Goal: Task Accomplishment & Management: Manage account settings

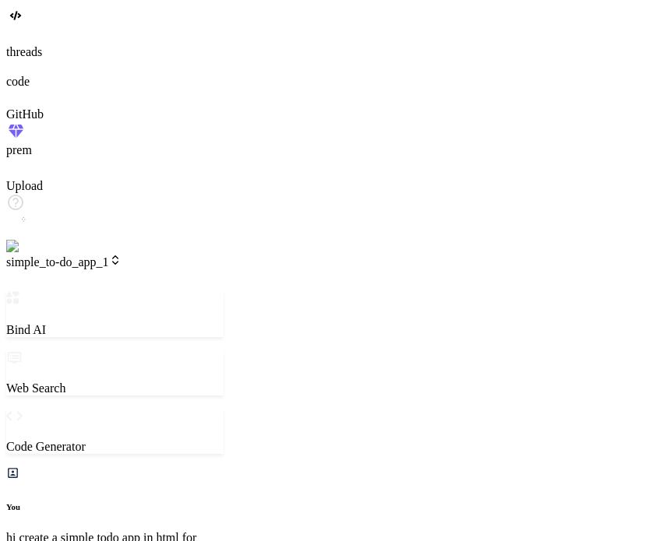
scroll to position [732, 0]
click at [26, 58] on label "threads" at bounding box center [24, 51] width 36 height 13
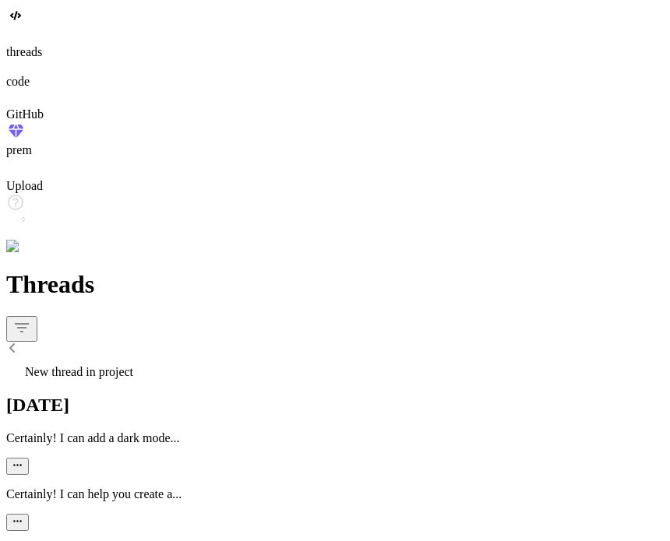
click at [126, 357] on div "New thread in project" at bounding box center [334, 368] width 657 height 22
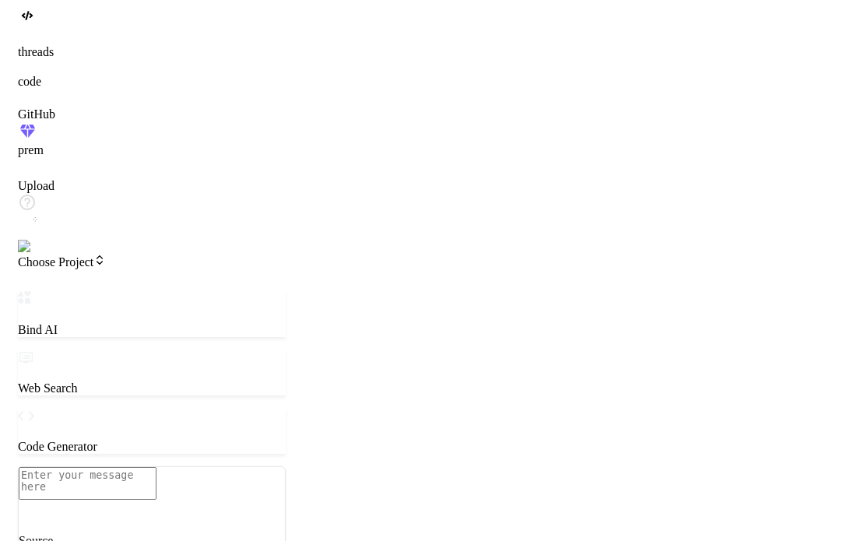
scroll to position [792, 0]
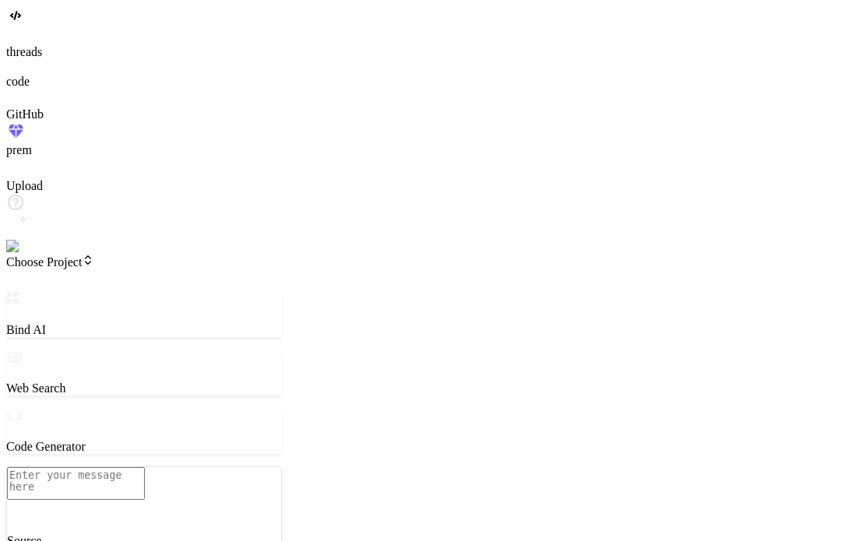
type textarea "x"
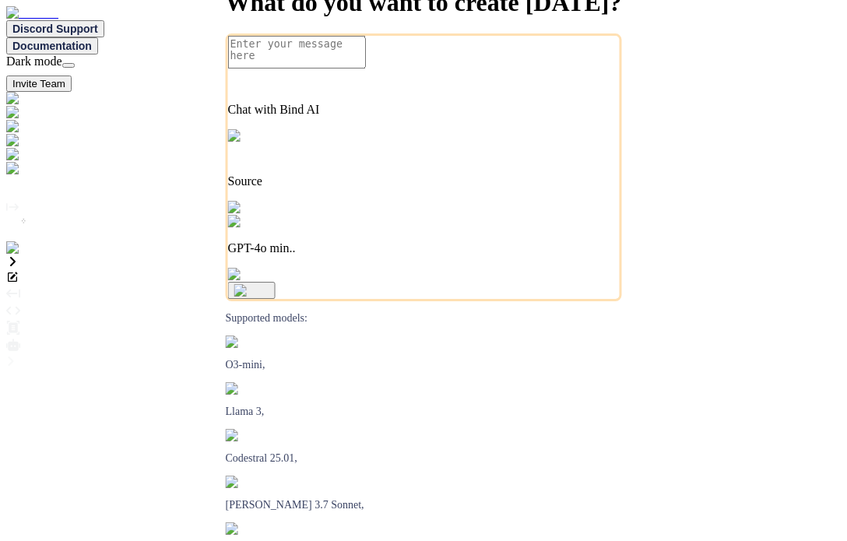
type textarea "x"
click at [29, 255] on img at bounding box center [31, 248] width 51 height 14
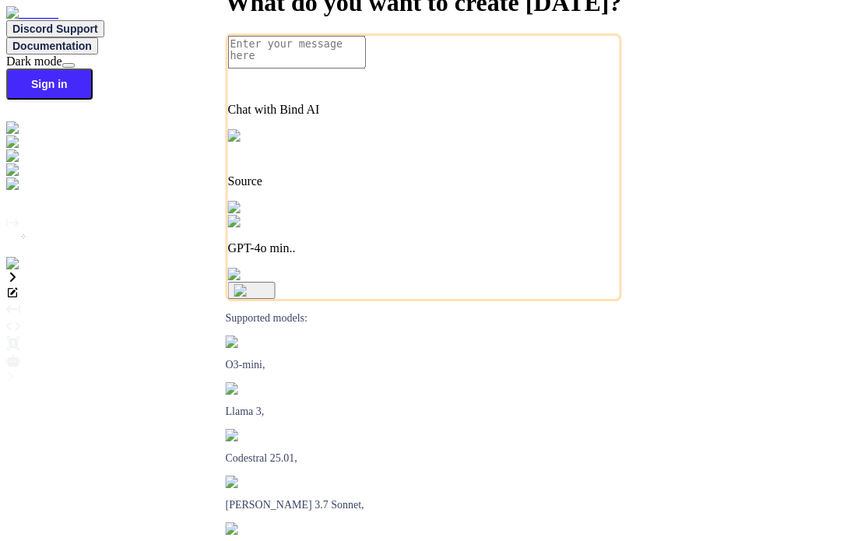
click at [24, 271] on img at bounding box center [27, 264] width 43 height 14
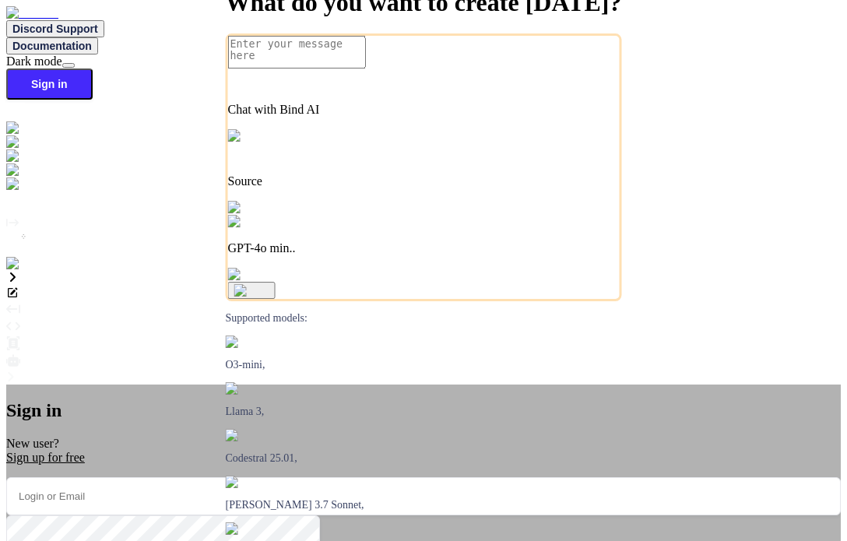
click at [381, 477] on input "email" at bounding box center [423, 496] width 835 height 38
paste input "testbind22@mailinator.com"
type input "testbind22@mailinator.com"
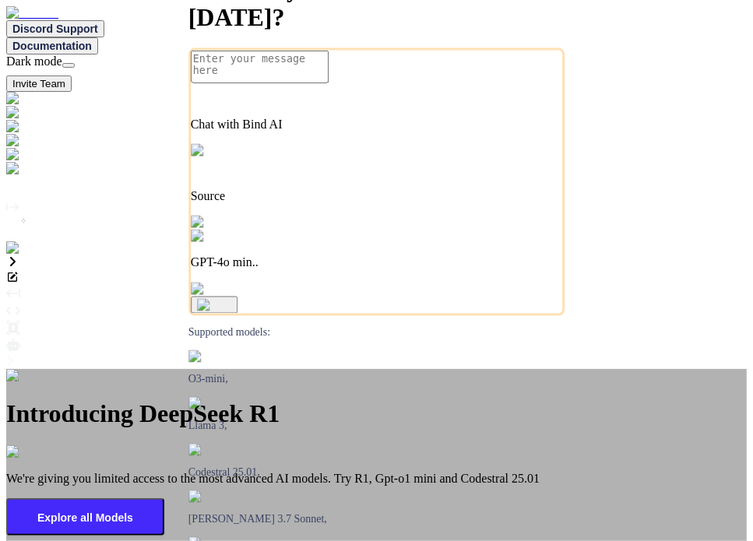
click at [44, 369] on img at bounding box center [25, 376] width 38 height 14
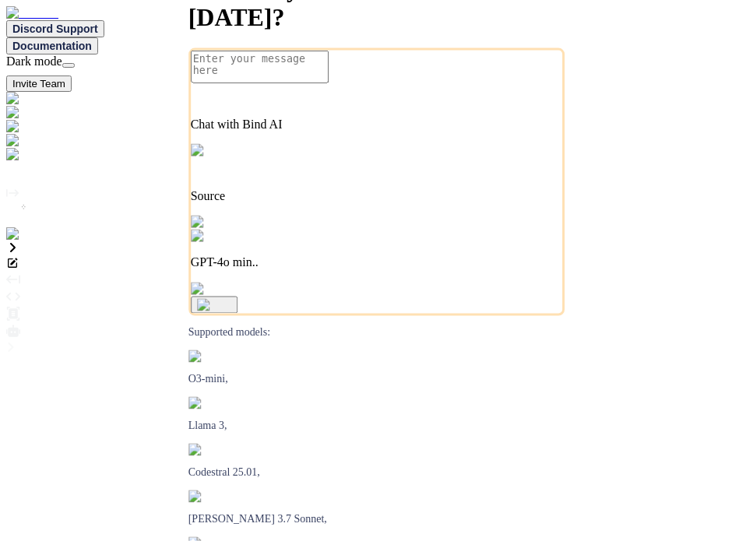
click at [23, 241] on img at bounding box center [31, 234] width 51 height 14
click at [28, 240] on img at bounding box center [31, 233] width 51 height 14
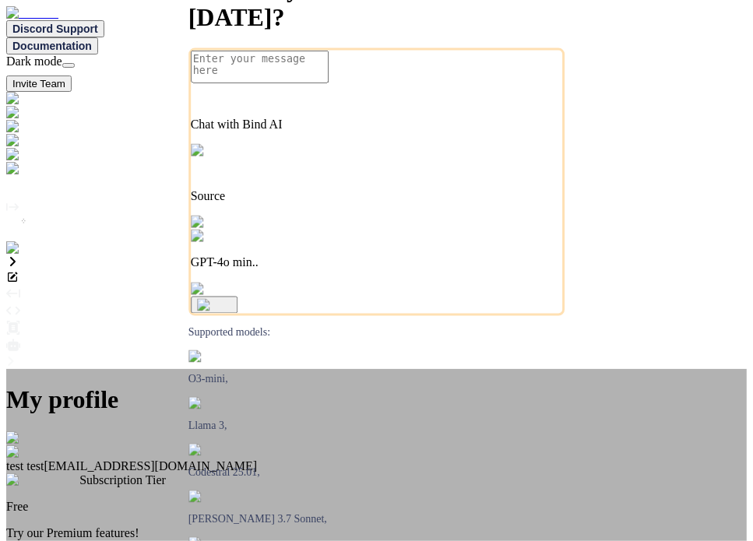
type textarea "x"
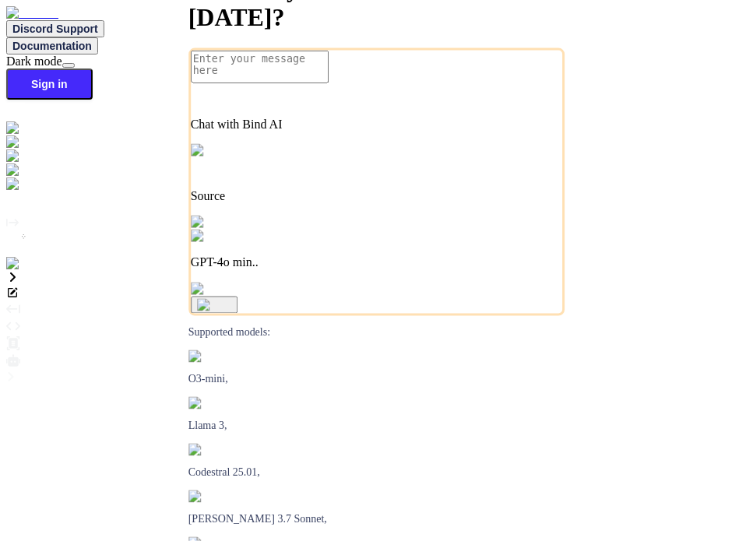
click at [22, 271] on img at bounding box center [27, 264] width 43 height 14
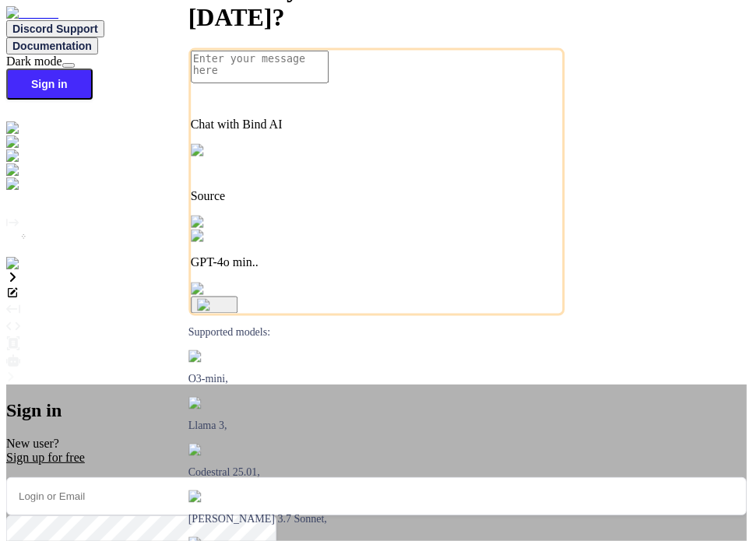
click at [442, 477] on input "email" at bounding box center [376, 496] width 740 height 38
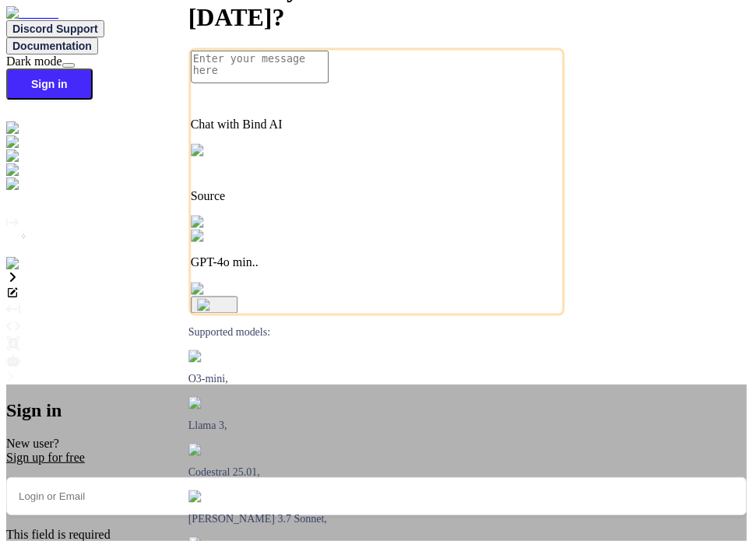
paste input "testbind22@mailinator.com"
type input "testbind22@mailinator.com"
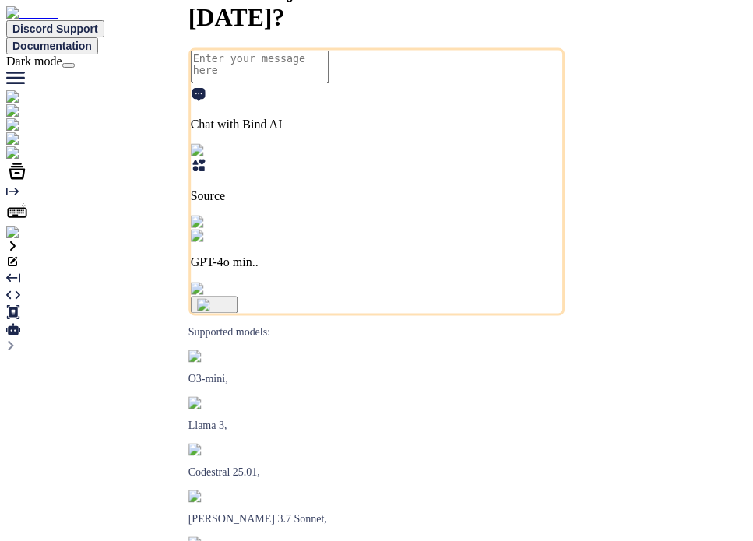
click at [12, 240] on img at bounding box center [31, 233] width 51 height 14
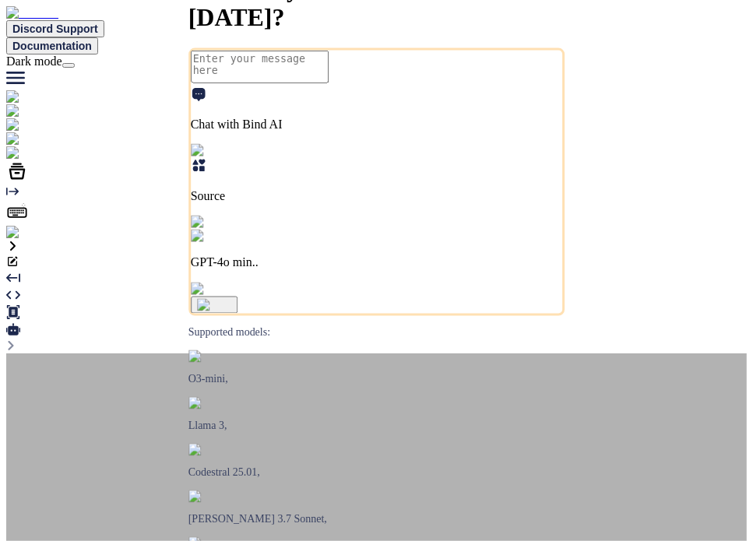
type textarea "x"
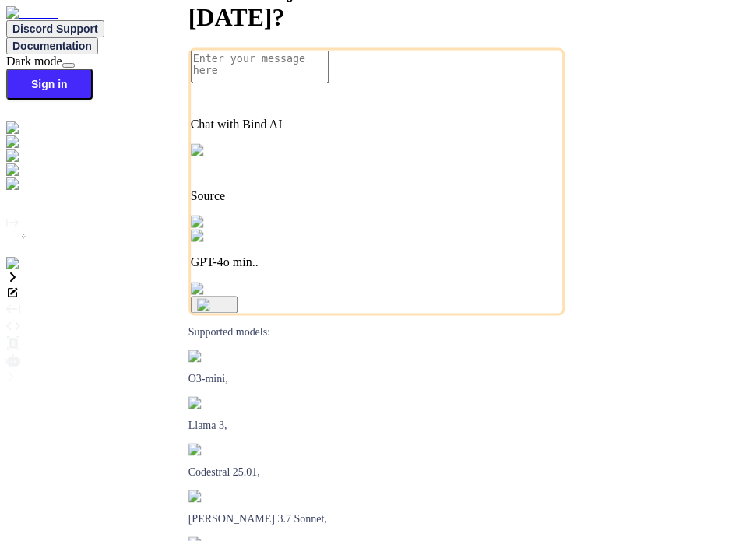
click at [19, 271] on img at bounding box center [27, 264] width 43 height 14
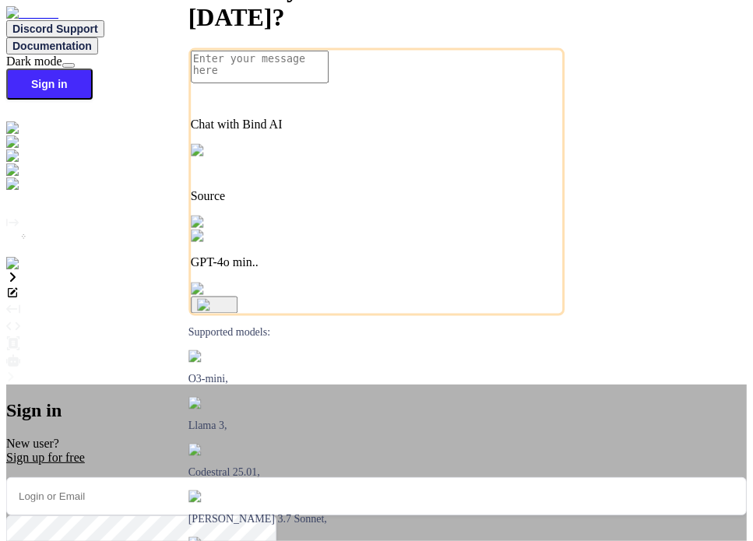
click at [360, 477] on input "email" at bounding box center [376, 496] width 740 height 38
type input "testbindtest124@mailinator.com"
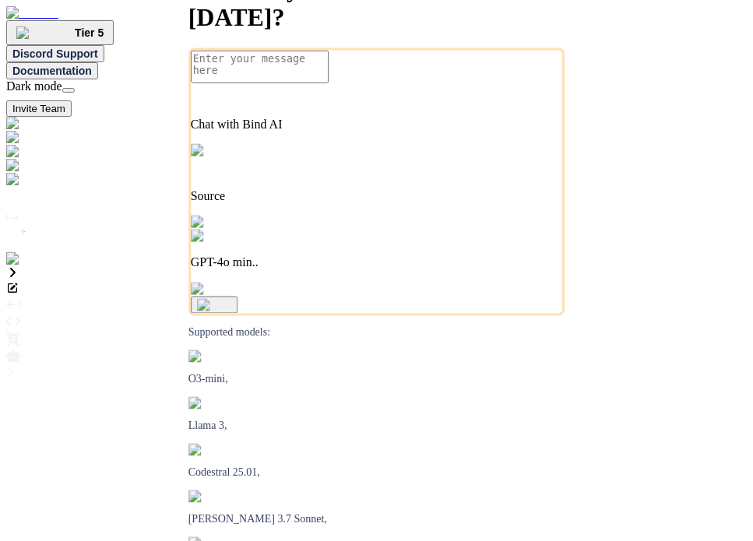
type textarea "x"
click at [12, 266] on img at bounding box center [31, 259] width 51 height 14
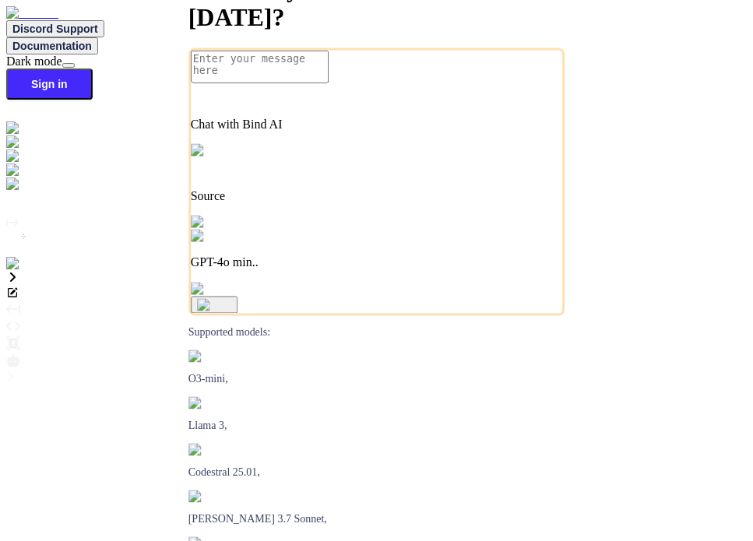
click at [19, 271] on img at bounding box center [27, 264] width 43 height 14
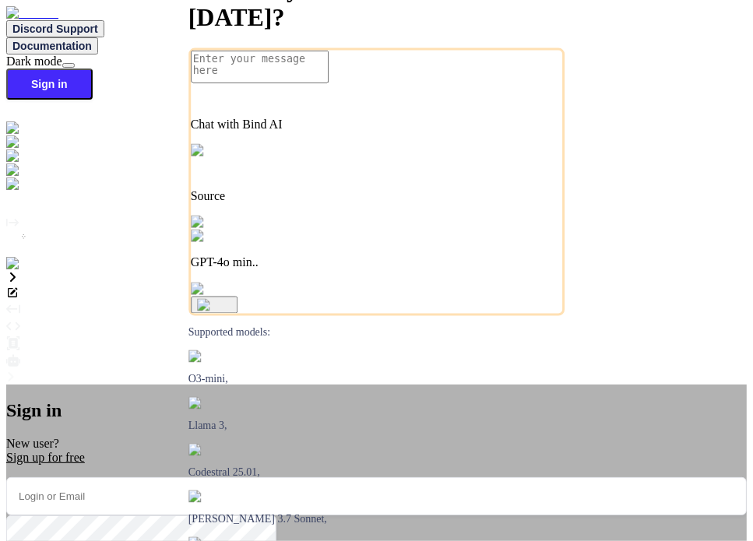
click at [438, 477] on input "email" at bounding box center [376, 496] width 740 height 38
paste input "const delay = (ms) => new Promise(resolve => setTimeout(resolve, ms)); export c…"
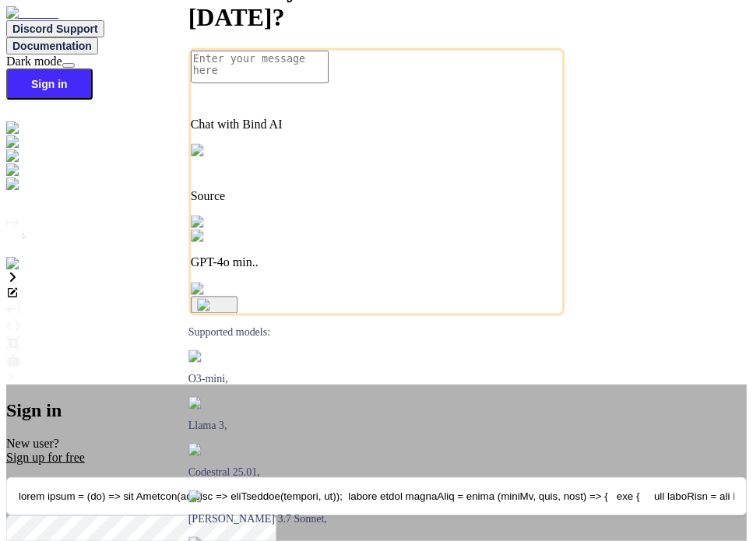
scroll to position [0, 6452]
type input "const delay = (ms) => new Promise(resolve => setTimeout(resolve, ms)); export c…"
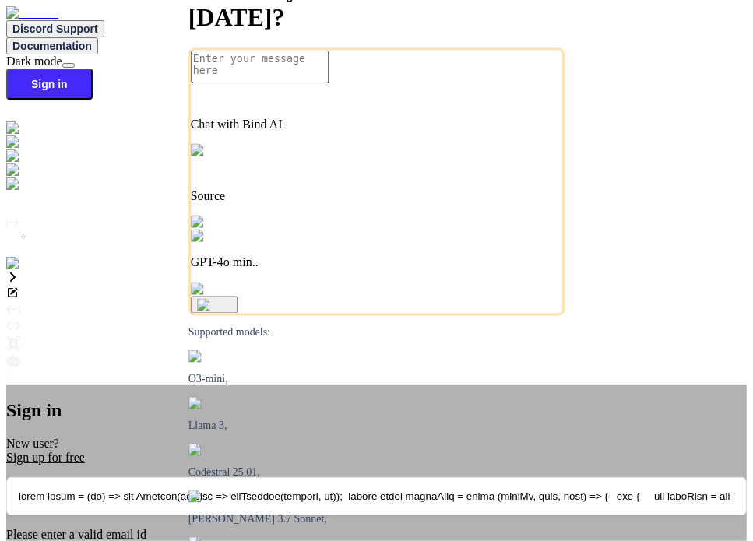
click at [358, 477] on input "email" at bounding box center [376, 496] width 740 height 38
paste input "[EMAIL_ADDRESS][DOMAIN_NAME]"
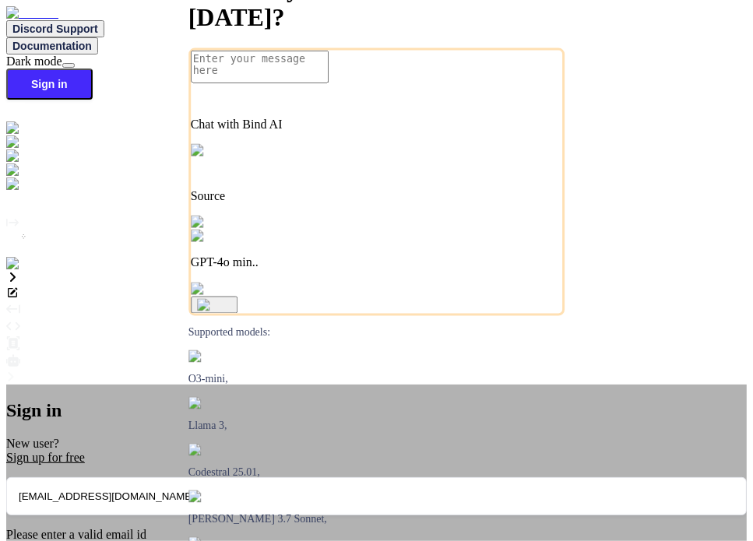
type input "[EMAIL_ADDRESS][DOMAIN_NAME]"
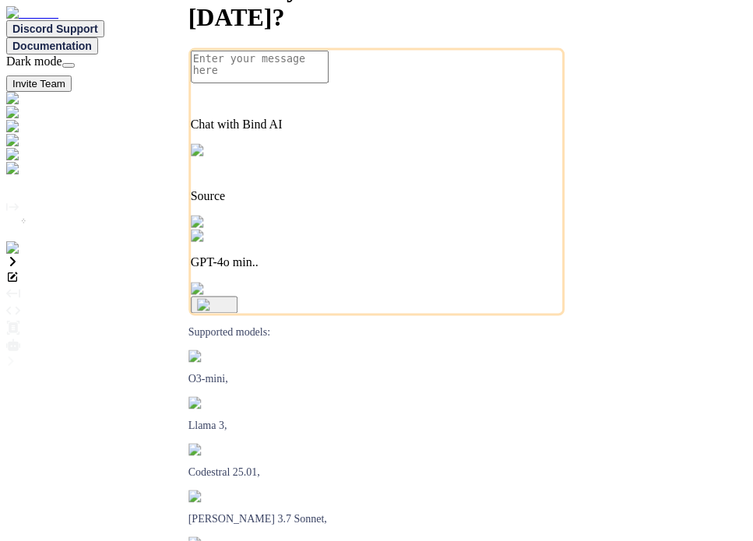
click at [26, 255] on img at bounding box center [31, 248] width 51 height 14
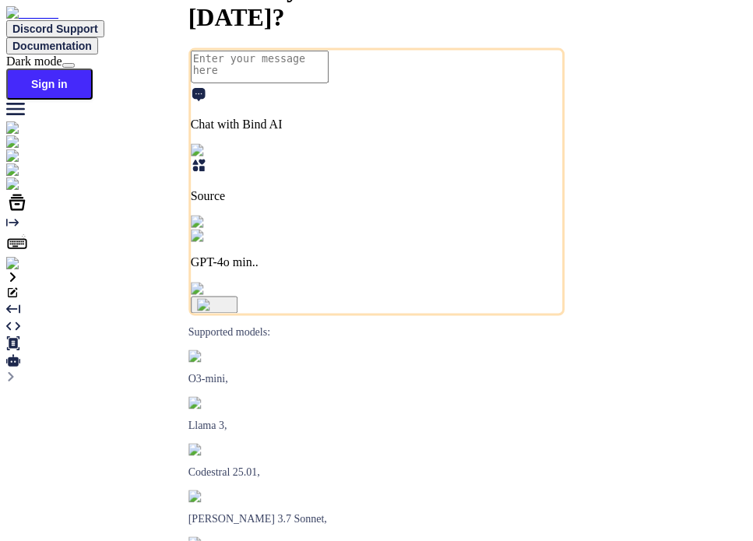
click at [23, 271] on img at bounding box center [27, 264] width 43 height 14
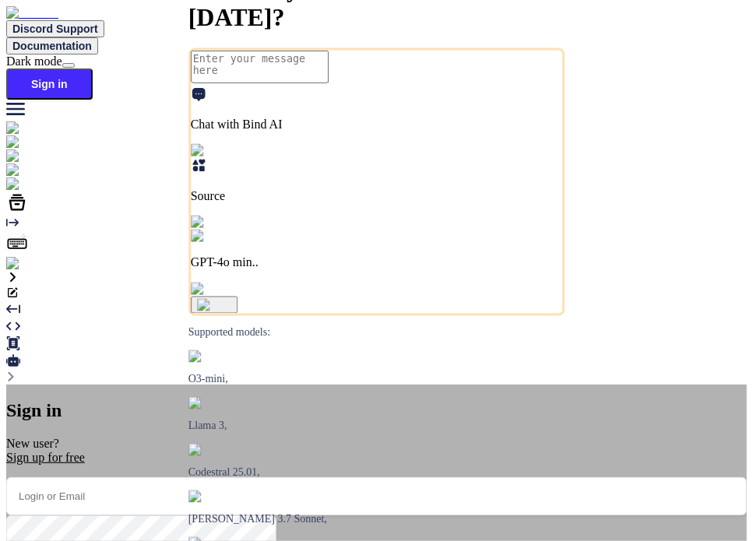
click at [413, 477] on input "email" at bounding box center [376, 496] width 740 height 38
paste input "[EMAIL_ADDRESS][DOMAIN_NAME]"
type input "[EMAIL_ADDRESS][DOMAIN_NAME]"
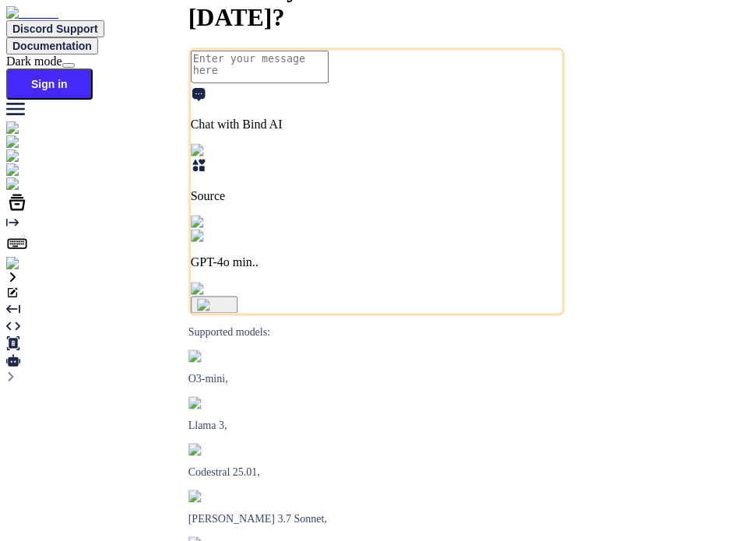
click at [728, 302] on div "Created with Pixso. Created with Pixso. Created with Pixso. Created with Pixso." at bounding box center [376, 343] width 740 height 83
click at [598, 302] on div "What do you want to create today? Chat with Bind AI Source GPT-4o min.. Support…" at bounding box center [376, 302] width 740 height 0
click at [660, 302] on div "What do you want to create today? Chat with Bind AI Source GPT-4o min.. Support…" at bounding box center [376, 302] width 740 height 0
click at [427, 302] on div "What do you want to create [DATE]? Chat with Bind AI Source GPT-4o min.. Suppor…" at bounding box center [376, 302] width 740 height 0
click at [32, 271] on img at bounding box center [27, 264] width 43 height 14
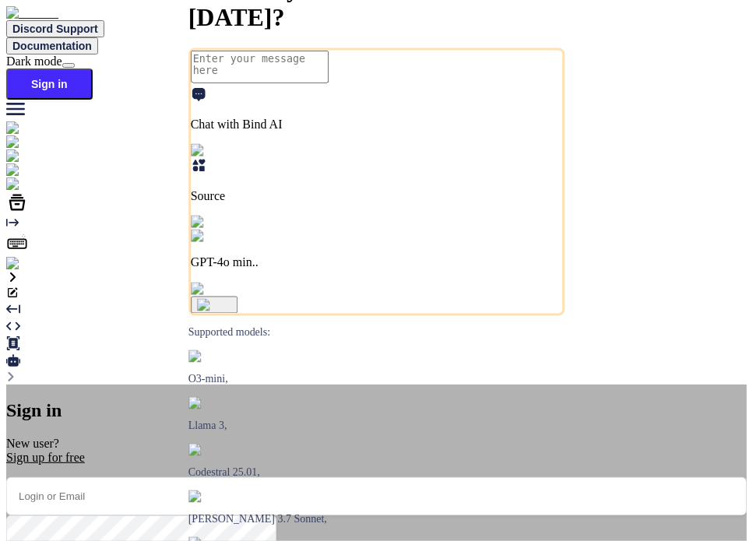
click at [394, 477] on input "email" at bounding box center [376, 496] width 740 height 38
paste input "[EMAIL_ADDRESS][DOMAIN_NAME]"
type input "[EMAIL_ADDRESS][DOMAIN_NAME]"
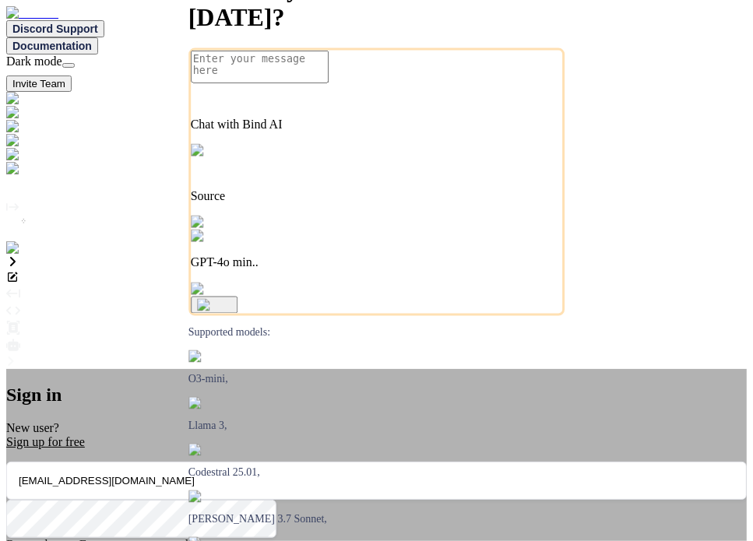
type textarea "x"
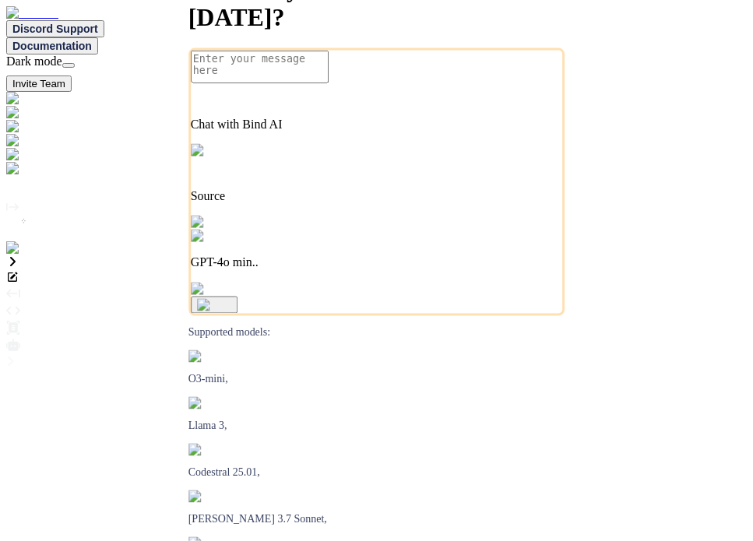
click at [651, 286] on div "What do you want to create [DATE]? Chat with Bind AI Source GPT-4o min.. Suppor…" at bounding box center [376, 286] width 740 height 0
click at [12, 255] on img at bounding box center [31, 248] width 51 height 14
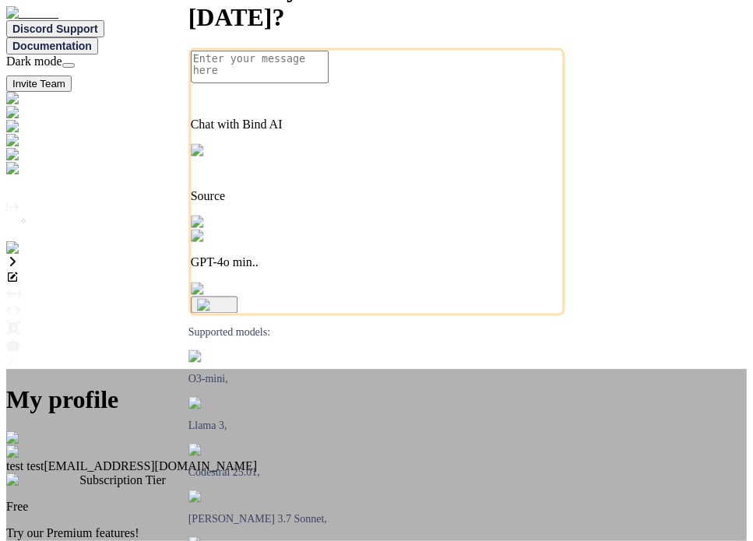
scroll to position [3, 0]
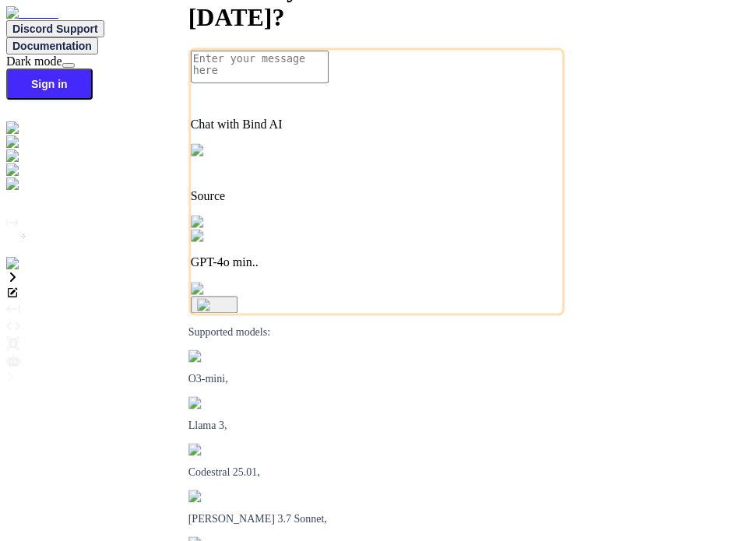
click at [30, 271] on img at bounding box center [27, 264] width 43 height 14
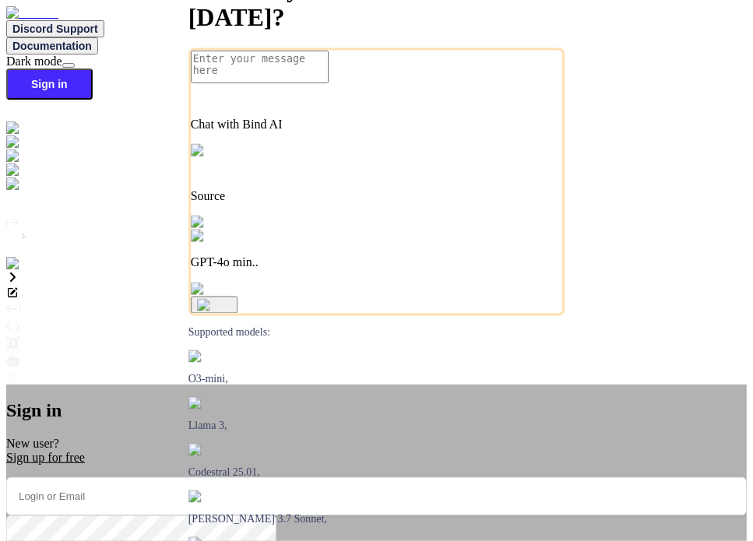
click at [378, 477] on input "email" at bounding box center [376, 496] width 740 height 38
paste input "[EMAIL_ADDRESS][DOMAIN_NAME]"
type input "[EMAIL_ADDRESS][DOMAIN_NAME]"
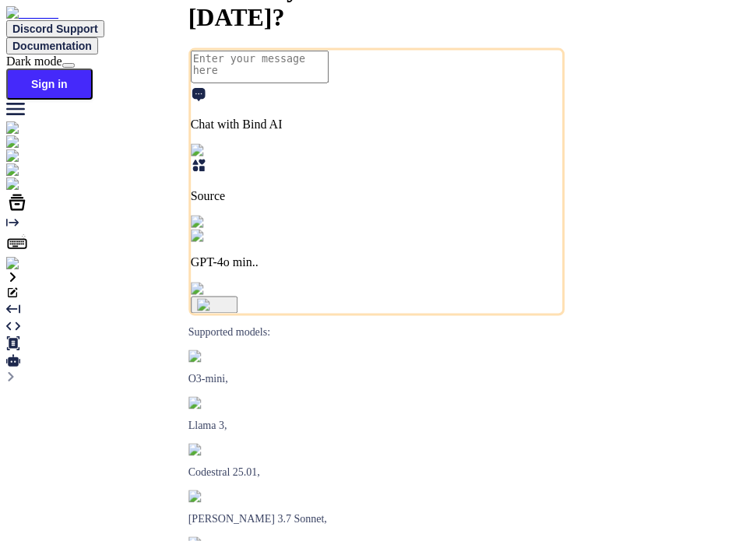
click at [12, 271] on img at bounding box center [27, 264] width 43 height 14
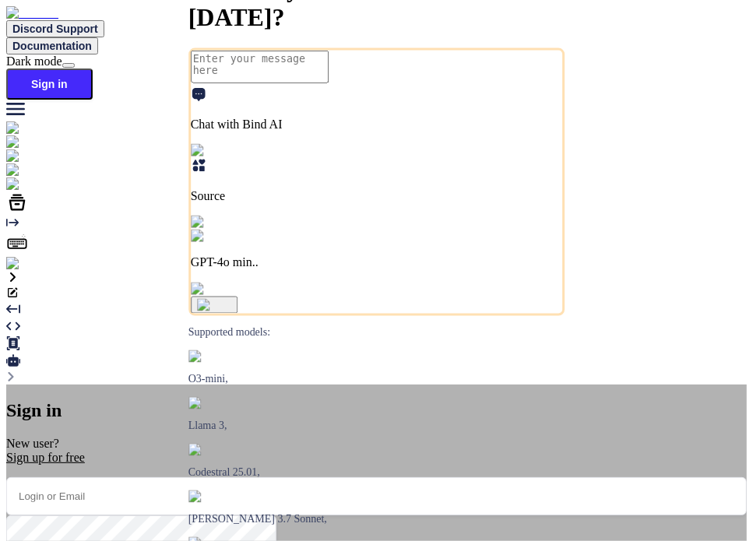
click at [442, 477] on input "email" at bounding box center [376, 496] width 740 height 38
paste input "[EMAIL_ADDRESS][DOMAIN_NAME]"
type input "[EMAIL_ADDRESS][DOMAIN_NAME]"
